Goal: Transaction & Acquisition: Purchase product/service

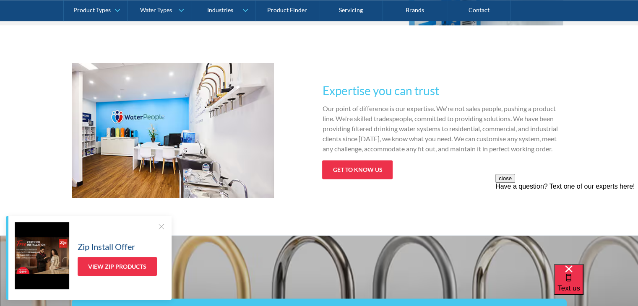
scroll to position [1163, 0]
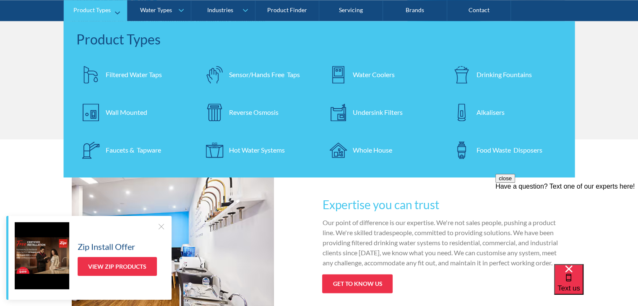
click at [394, 108] on div "Undersink Filters" at bounding box center [378, 112] width 50 height 10
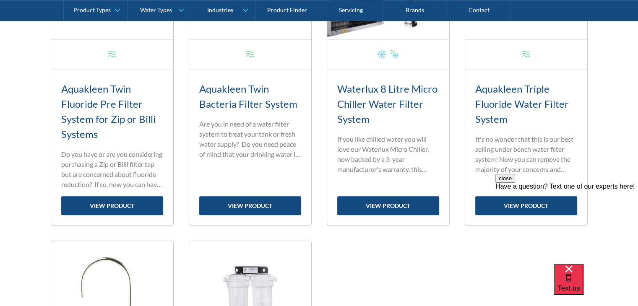
scroll to position [755, 0]
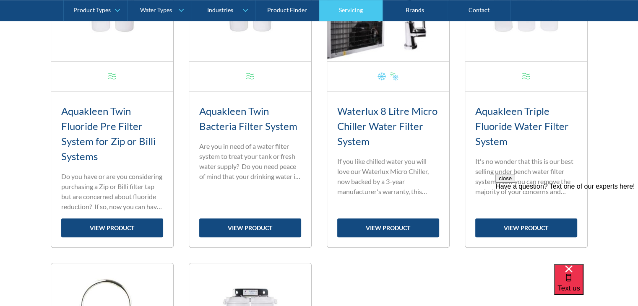
click at [357, 12] on link "Servicing" at bounding box center [351, 10] width 64 height 21
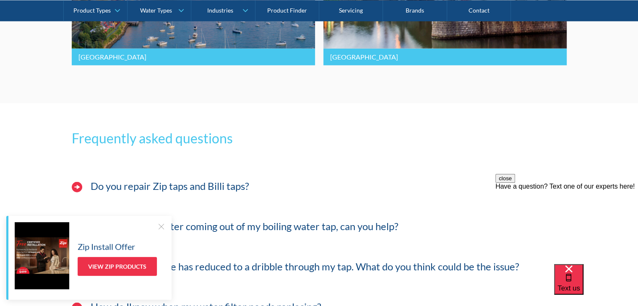
scroll to position [2140, 0]
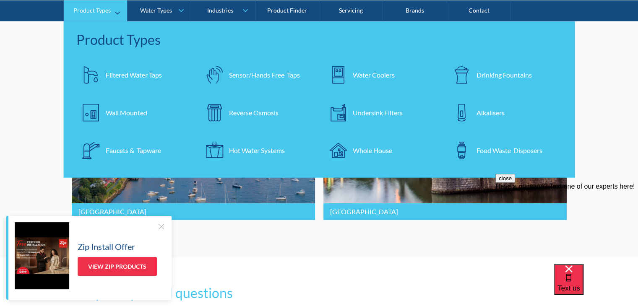
click at [380, 114] on div "Undersink Filters" at bounding box center [378, 112] width 50 height 10
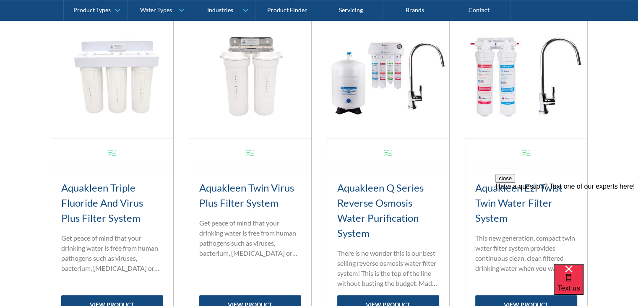
scroll to position [419, 0]
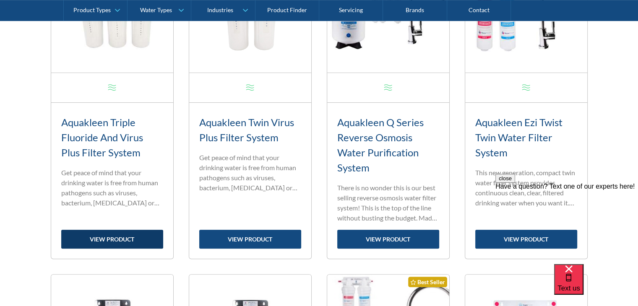
click at [120, 239] on link "view product" at bounding box center [112, 239] width 102 height 19
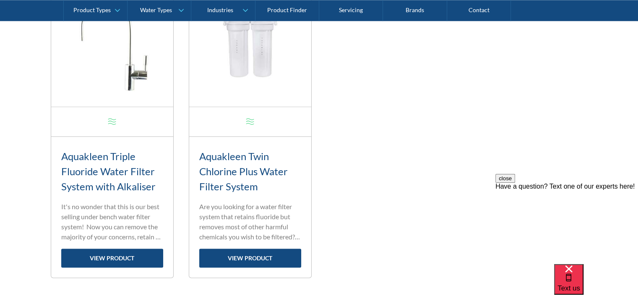
scroll to position [1048, 0]
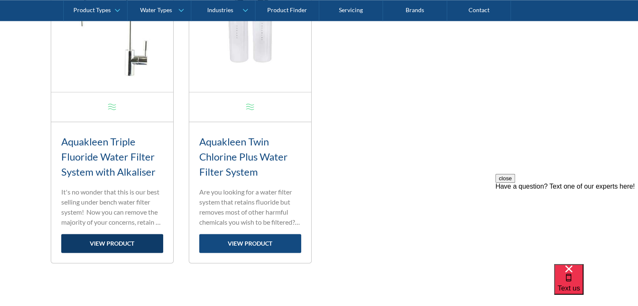
click at [129, 246] on link "view product" at bounding box center [112, 243] width 102 height 19
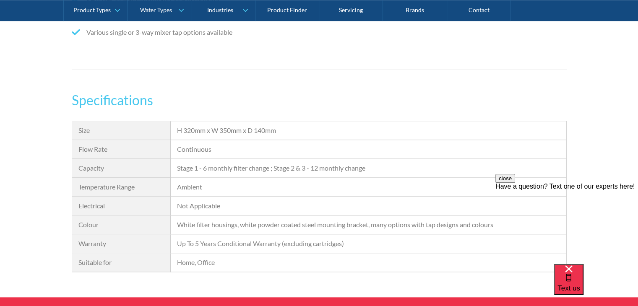
scroll to position [839, 0]
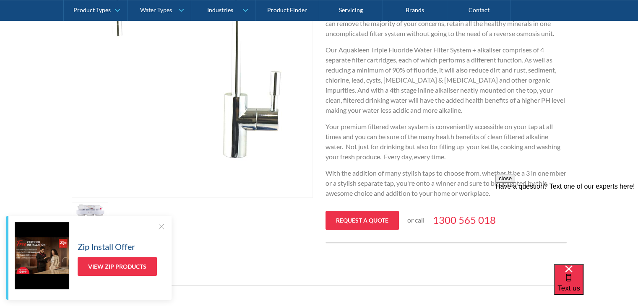
scroll to position [419, 0]
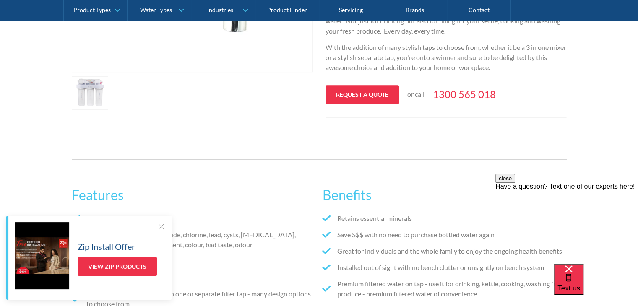
click at [160, 228] on div at bounding box center [161, 226] width 8 height 8
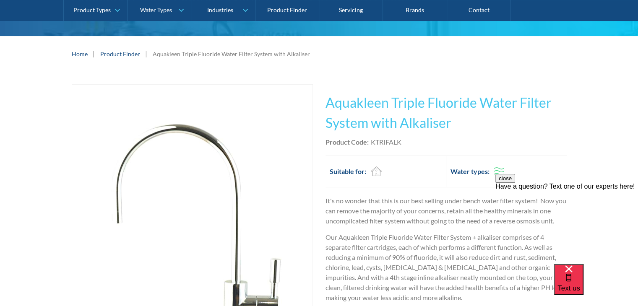
scroll to position [126, 0]
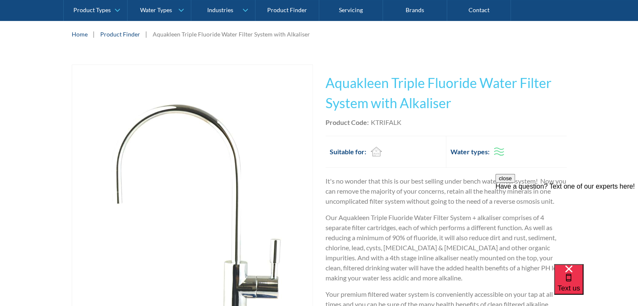
click at [399, 250] on p "Our Aquakleen Triple Fluoride Water Filter System + alkaliser comprises of 4 se…" at bounding box center [445, 248] width 241 height 70
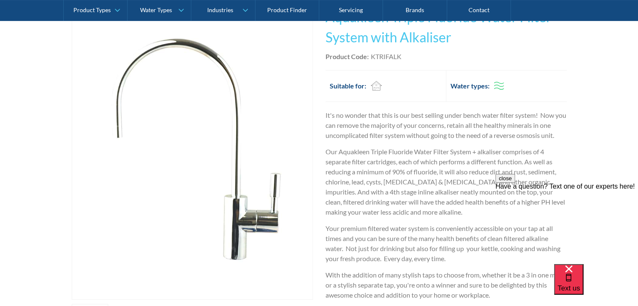
scroll to position [210, 0]
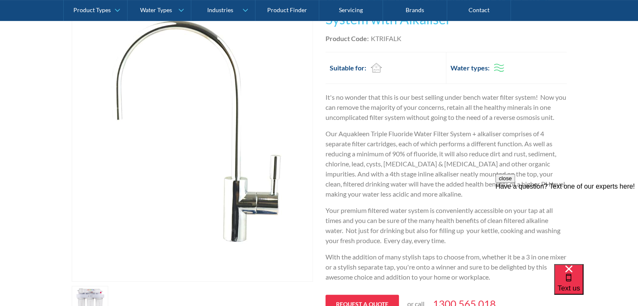
drag, startPoint x: 27, startPoint y: 270, endPoint x: 97, endPoint y: 305, distance: 78.6
click at [65, 291] on div "Play video Fits Most Brands Best Seller No items found. This tap design is incl…" at bounding box center [319, 154] width 638 height 372
click at [367, 143] on p "Our Aquakleen Triple Fluoride Water Filter System + alkaliser comprises of 4 se…" at bounding box center [445, 164] width 241 height 70
